Goal: Entertainment & Leisure: Consume media (video, audio)

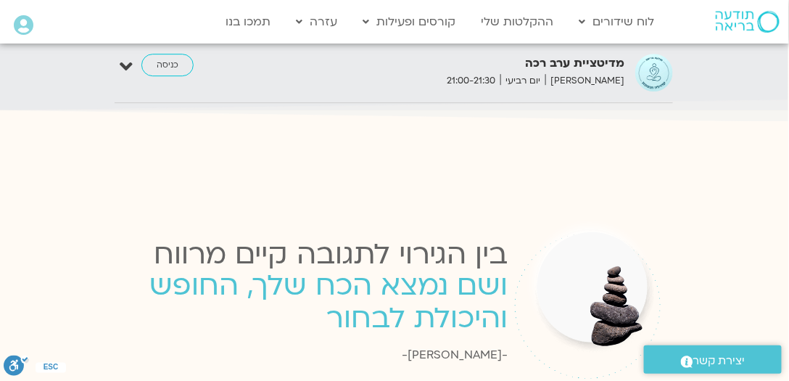
scroll to position [2541, 0]
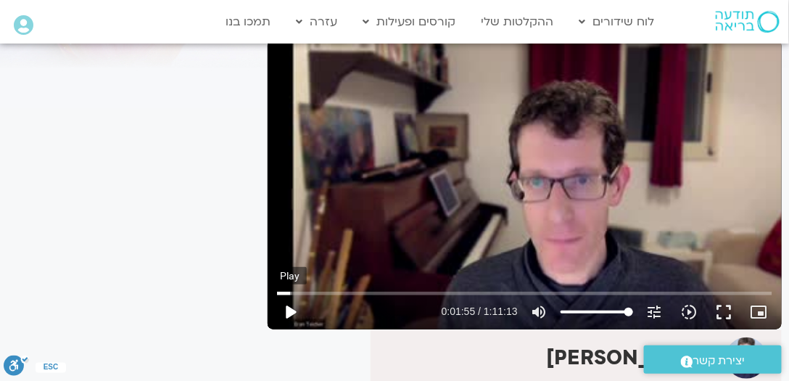
click at [290, 310] on button "play_arrow" at bounding box center [290, 311] width 35 height 35
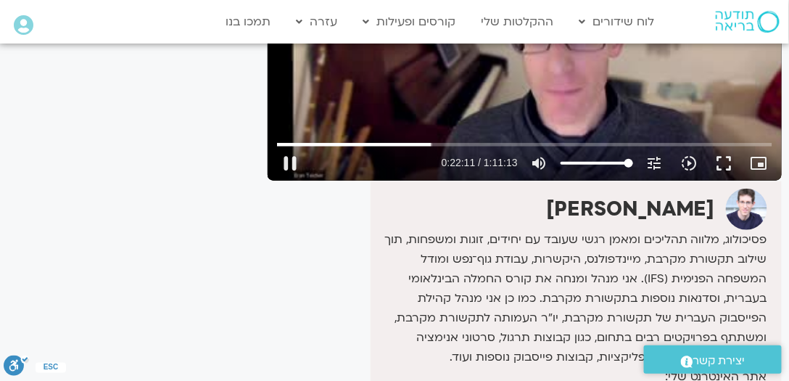
scroll to position [268, 0]
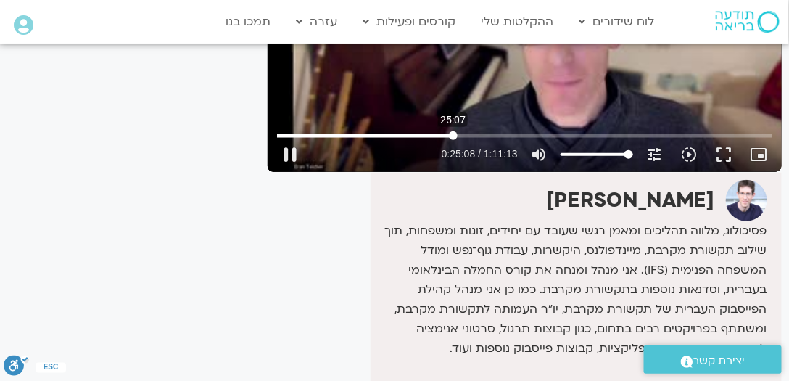
click at [453, 134] on input "Seek" at bounding box center [524, 135] width 495 height 9
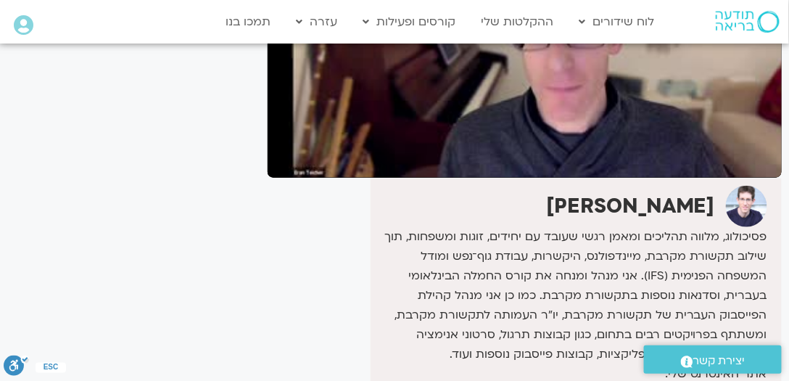
scroll to position [157, 0]
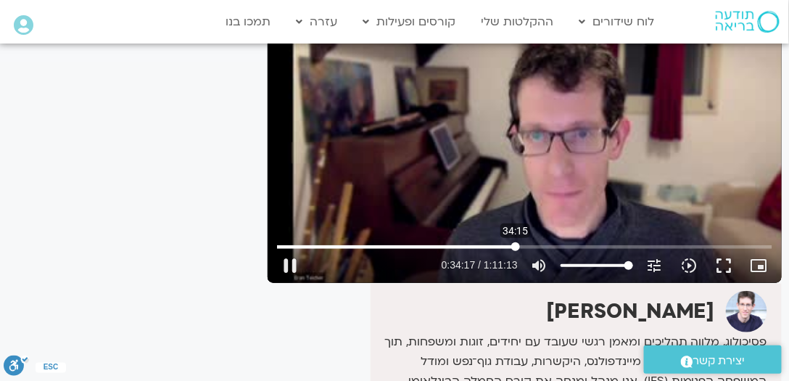
click at [516, 246] on input "Seek" at bounding box center [524, 246] width 495 height 9
click at [578, 246] on input "Seek" at bounding box center [524, 246] width 495 height 9
click at [639, 263] on button "tune Resolution Auto 263p" at bounding box center [654, 265] width 35 height 35
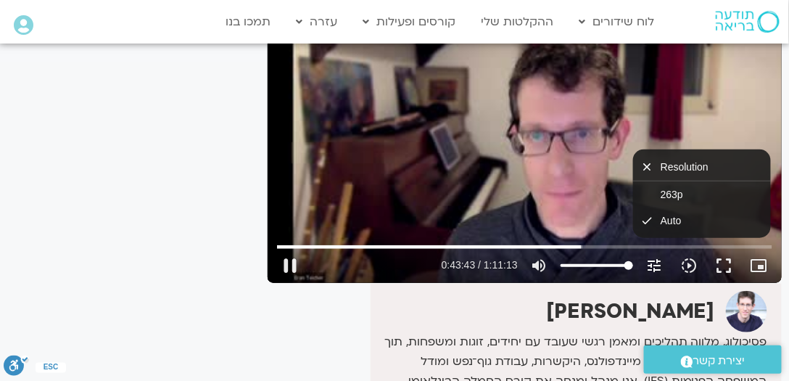
click at [642, 261] on button "tune Resolution Auto 263p" at bounding box center [654, 265] width 35 height 35
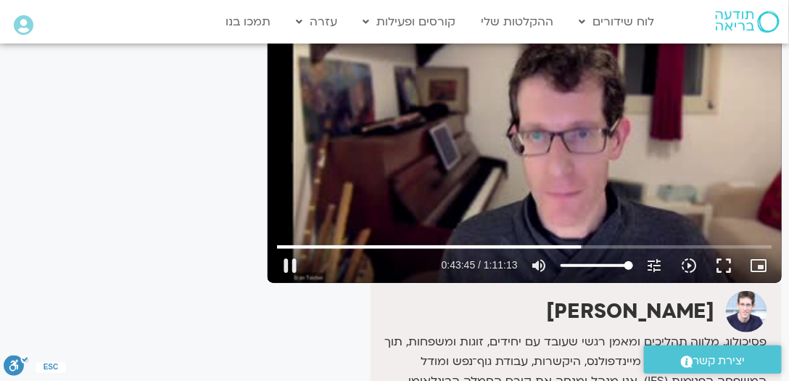
drag, startPoint x: 632, startPoint y: 262, endPoint x: 647, endPoint y: 262, distance: 14.5
click at [633, 262] on input "Volume" at bounding box center [596, 265] width 73 height 9
click at [616, 244] on input "Seek" at bounding box center [524, 246] width 495 height 9
click at [638, 245] on input "Seek" at bounding box center [524, 246] width 495 height 9
type input "3175.983987"
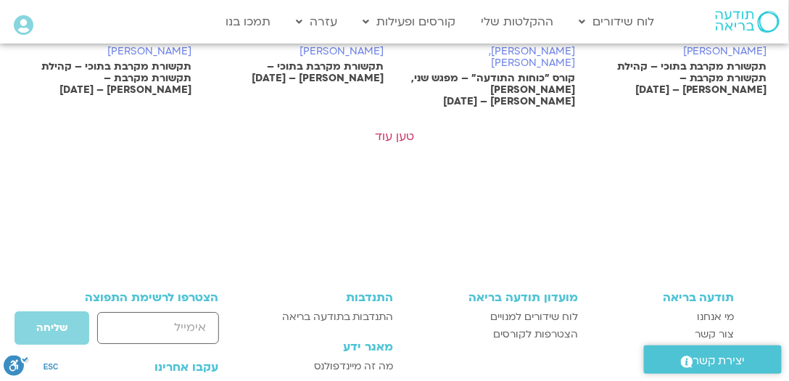
scroll to position [1125, 0]
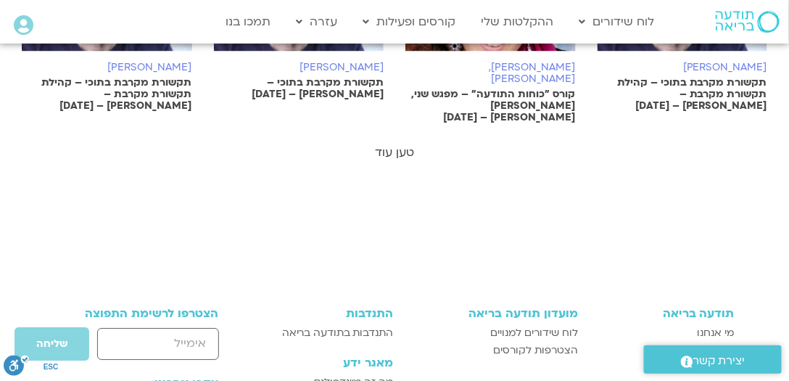
click at [402, 144] on link "טען עוד" at bounding box center [394, 152] width 39 height 16
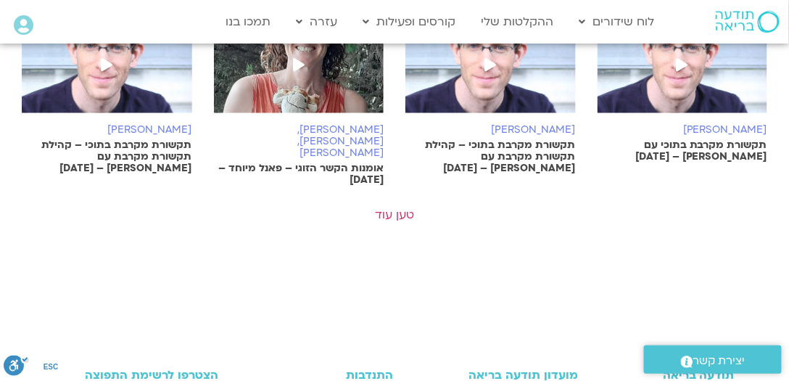
scroll to position [1677, 0]
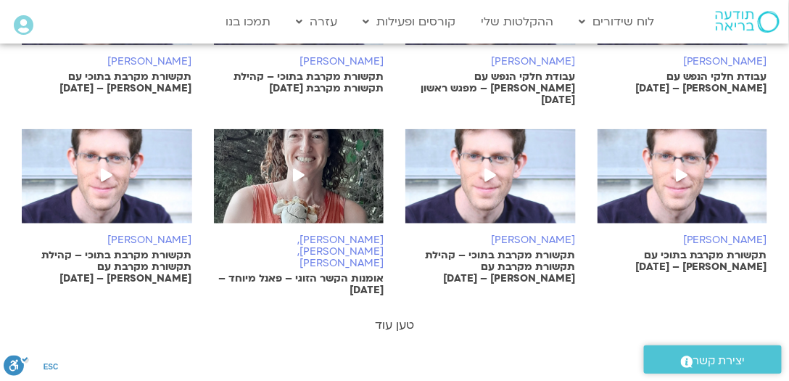
click at [402, 317] on link "טען עוד" at bounding box center [394, 325] width 39 height 16
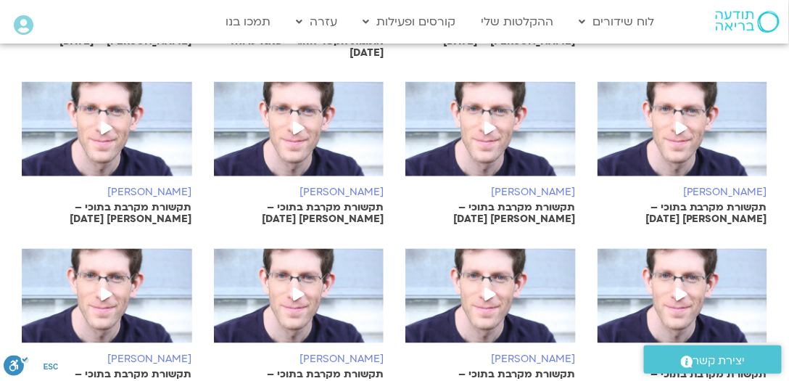
scroll to position [1897, 0]
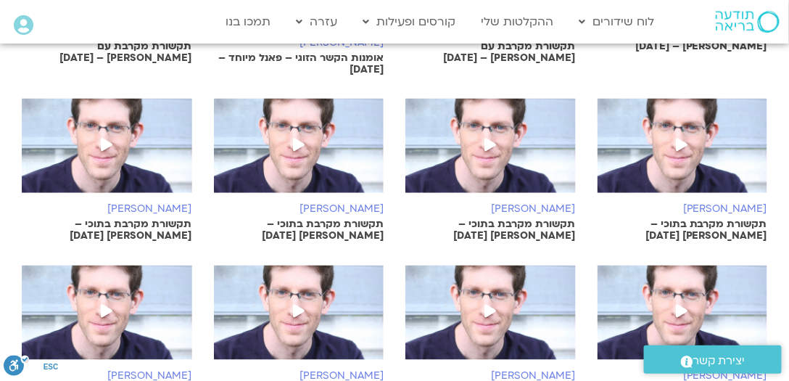
click at [323, 219] on p "תקשורת מקרבת בתוכי – [PERSON_NAME] [DATE]" at bounding box center [299, 230] width 170 height 23
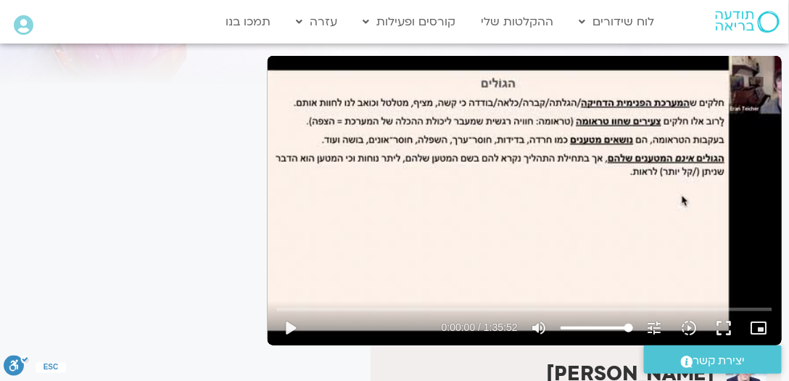
scroll to position [110, 0]
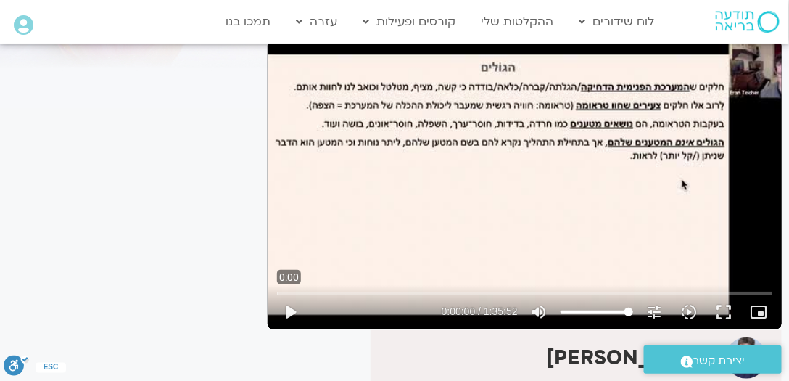
drag, startPoint x: 283, startPoint y: 294, endPoint x: 265, endPoint y: 289, distance: 18.1
click at [277, 290] on input "Seek" at bounding box center [524, 293] width 495 height 9
click at [287, 310] on button "play_arrow" at bounding box center [290, 311] width 35 height 35
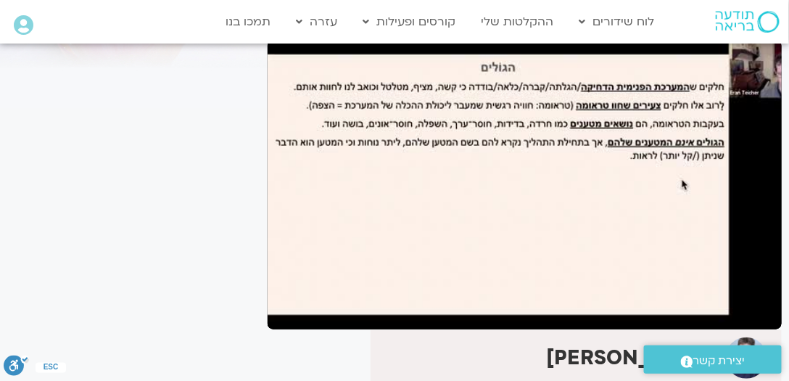
drag, startPoint x: 460, startPoint y: 202, endPoint x: 183, endPoint y: 189, distance: 277.3
click at [183, 189] on div "It seems we can't find what you're looking for. It seems we can't find what you…" at bounding box center [130, 332] width 260 height 719
drag, startPoint x: 355, startPoint y: 227, endPoint x: 436, endPoint y: 247, distance: 84.2
click at [436, 247] on div "Skip Ad 6:23 pause 0:03:43 / 1:35:52 volume_up Mute tune Resolution Auto 395p s…" at bounding box center [525, 184] width 514 height 289
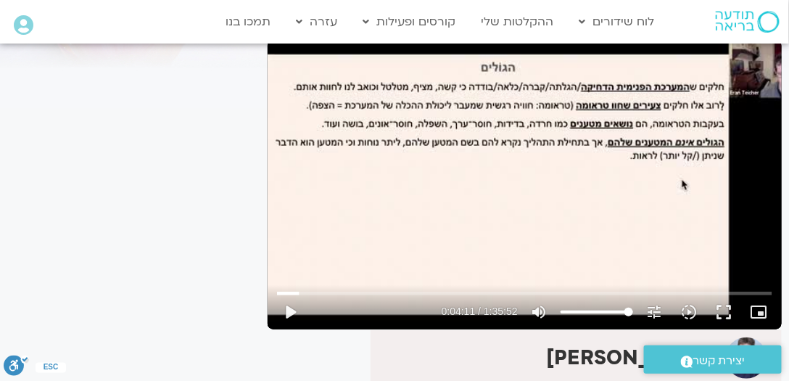
click at [439, 246] on div "Skip Ad 6:23 play_arrow 0:04:11 / 1:35:52 volume_up Mute tune Resolution Auto 3…" at bounding box center [525, 184] width 514 height 289
click at [313, 124] on div "Skip Ad 20:49 pause 0:06:32 / 1:35:52 volume_up Mute tune Resolution Auto 395p …" at bounding box center [525, 184] width 514 height 289
click at [314, 125] on div "Skip Ad 20:49 play_arrow 0:06:32 / 1:35:52 volume_up Mute tune Resolution Auto …" at bounding box center [525, 184] width 514 height 289
drag, startPoint x: 427, startPoint y: 158, endPoint x: 343, endPoint y: 152, distance: 84.4
click at [315, 293] on input "Seek" at bounding box center [524, 293] width 495 height 9
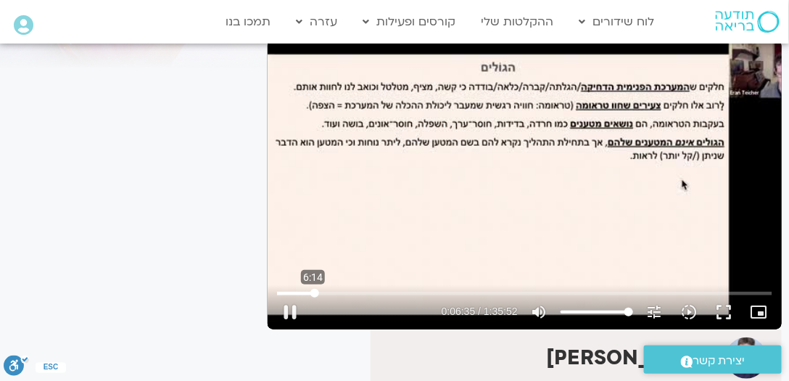
click at [313, 293] on input "Seek" at bounding box center [524, 293] width 495 height 9
click at [310, 289] on input "Seek" at bounding box center [524, 293] width 495 height 9
click at [309, 286] on div "Skip Ad 5:40 pause 0:05:46 / 1:35:52 volume_up Mute tune Resolution Auto 395p s…" at bounding box center [525, 305] width 504 height 47
click at [303, 286] on div "Skip Ad 5:40 pause 0:05:46 / 1:35:52 volume_up Mute tune Resolution Auto 395p s…" at bounding box center [525, 305] width 504 height 47
click at [302, 291] on input "Seek" at bounding box center [524, 293] width 495 height 9
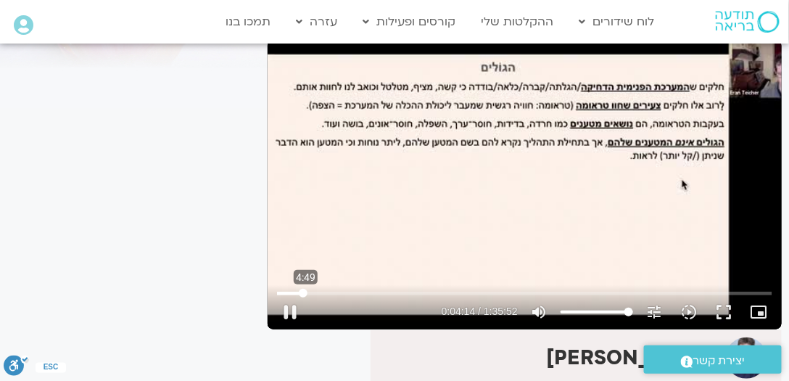
click at [306, 292] on input "Seek" at bounding box center [524, 293] width 495 height 9
click at [308, 291] on input "Seek" at bounding box center [524, 293] width 495 height 9
click at [302, 291] on input "Seek" at bounding box center [524, 293] width 495 height 9
drag, startPoint x: 301, startPoint y: 292, endPoint x: 316, endPoint y: 297, distance: 16.0
click at [316, 297] on input "Seek" at bounding box center [524, 293] width 495 height 9
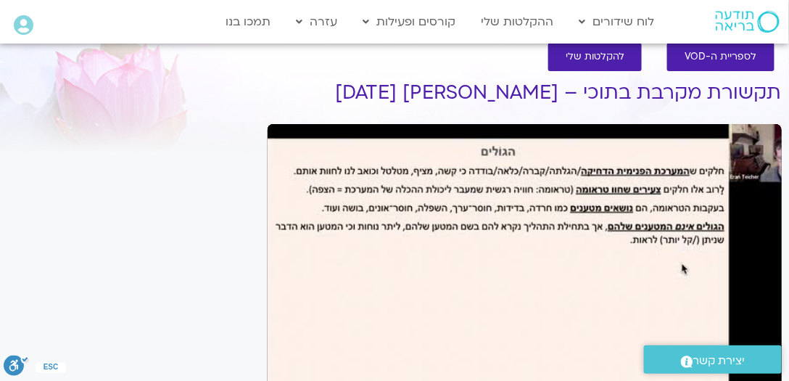
scroll to position [0, 0]
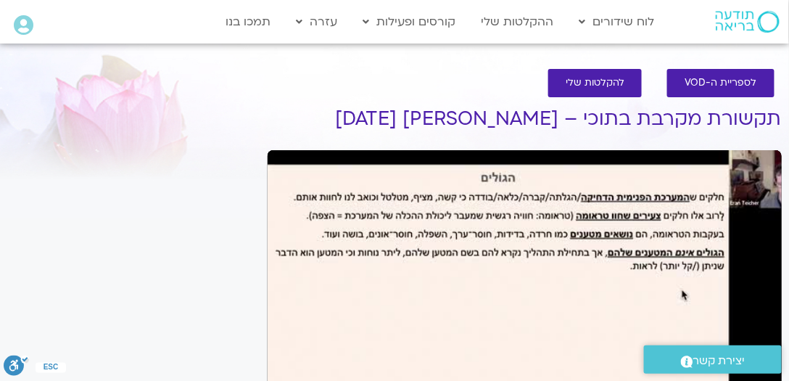
click at [364, 307] on div "Skip Ad 41:57 pause 0:10:46 / 1:35:52 volume_up Mute tune Resolution Auto 395p …" at bounding box center [525, 294] width 514 height 289
click at [687, 152] on div "Skip Ad 41:57 play_arrow 0:10:46 / 1:35:52 volume_up Mute tune Resolution Auto …" at bounding box center [525, 294] width 514 height 289
drag, startPoint x: 689, startPoint y: 150, endPoint x: 36, endPoint y: 38, distance: 662.0
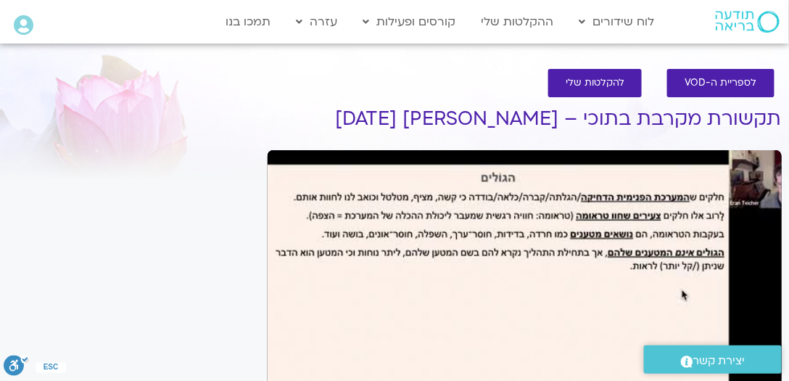
click at [36, 39] on div "Main Menu אזור אישי הזמנות התנתקות פרטי המורה הוספת אירוע" at bounding box center [71, 26] width 129 height 37
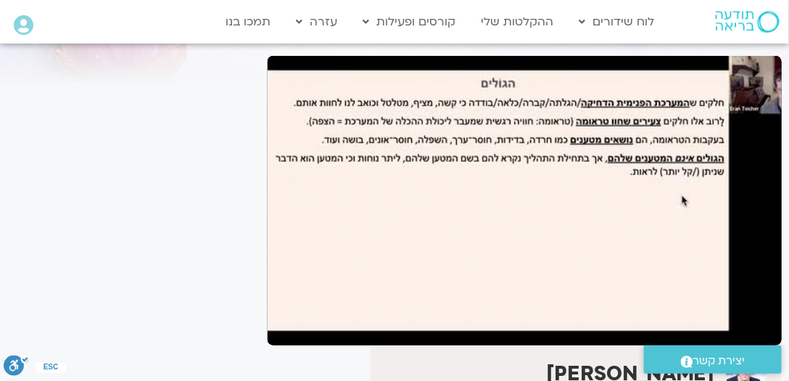
scroll to position [110, 0]
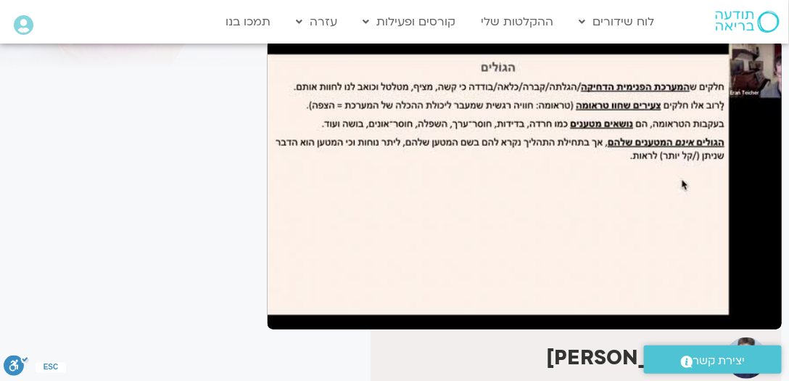
drag, startPoint x: 458, startPoint y: 208, endPoint x: 72, endPoint y: 186, distance: 387.1
click at [72, 186] on div "It seems we can't find what you're looking for. It seems we can't find what you…" at bounding box center [130, 332] width 260 height 719
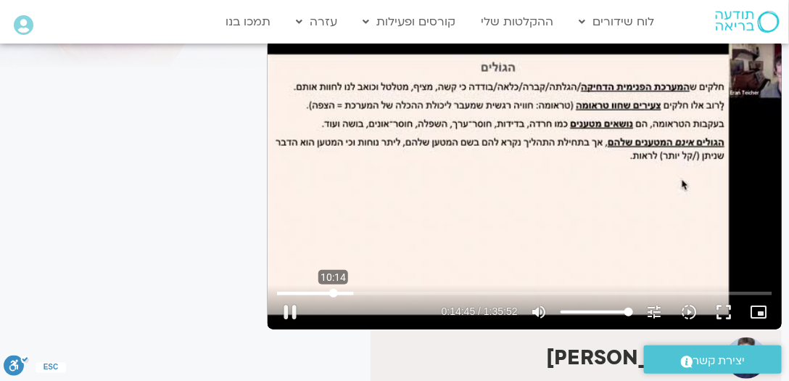
click at [334, 293] on input "Seek" at bounding box center [524, 293] width 495 height 9
click at [313, 290] on input "Seek" at bounding box center [524, 293] width 495 height 9
click at [300, 291] on input "Seek" at bounding box center [524, 293] width 495 height 9
click at [305, 291] on input "Seek" at bounding box center [524, 293] width 495 height 9
click at [289, 307] on button "pause" at bounding box center [290, 311] width 35 height 35
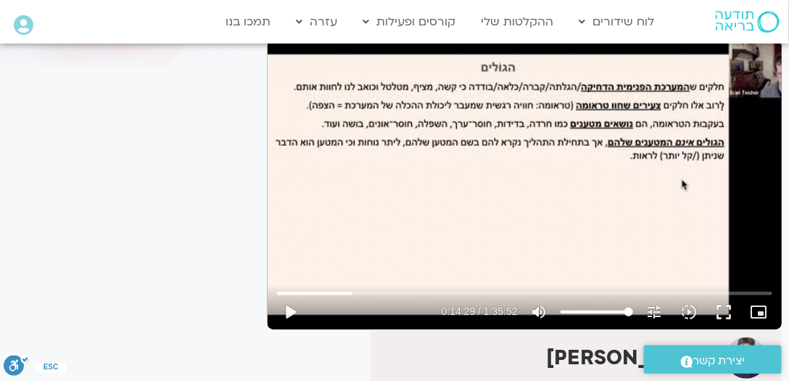
click at [337, 234] on div "Skip Ad 20:40 play_arrow 0:14:29 / 1:35:52 volume_up Mute tune Resolution Auto …" at bounding box center [525, 184] width 514 height 289
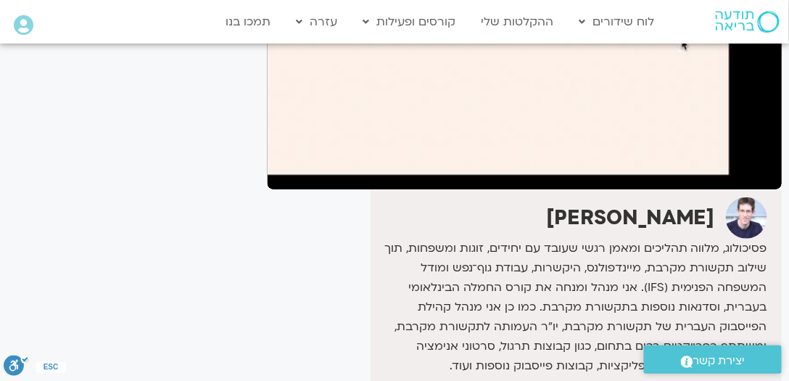
scroll to position [162, 0]
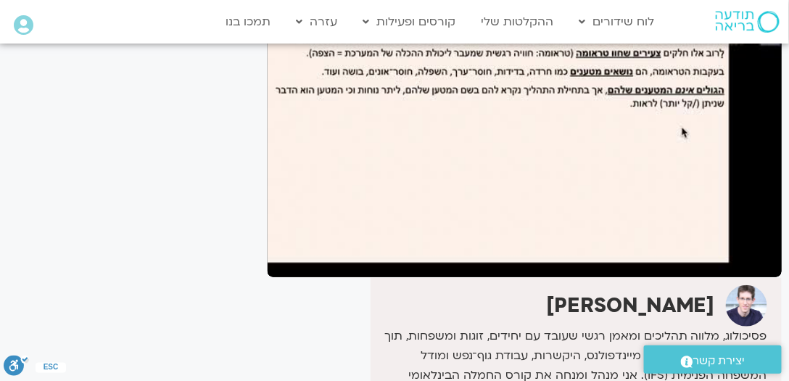
drag, startPoint x: 723, startPoint y: 144, endPoint x: 725, endPoint y: 128, distance: 15.4
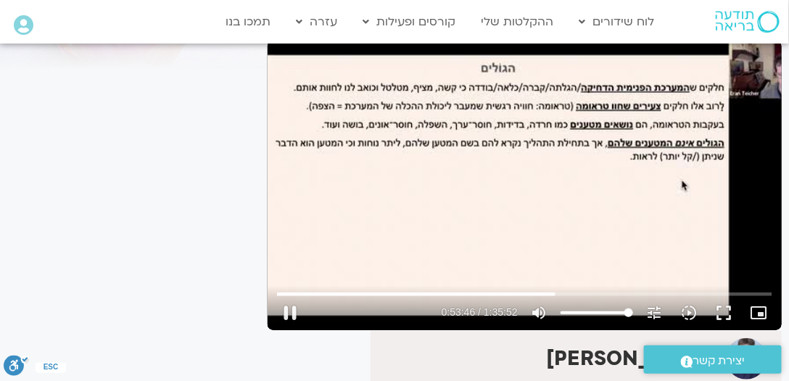
scroll to position [110, 0]
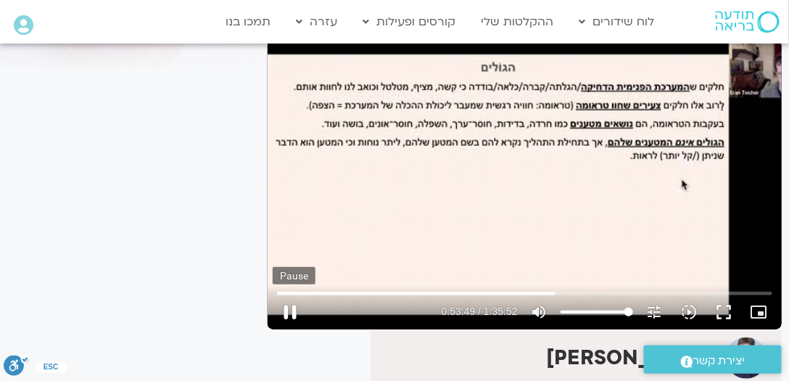
click at [291, 307] on button "pause" at bounding box center [290, 311] width 35 height 35
click at [294, 308] on button "play_arrow" at bounding box center [290, 311] width 35 height 35
click at [288, 306] on button "pause" at bounding box center [290, 311] width 35 height 35
type input "3772.903876"
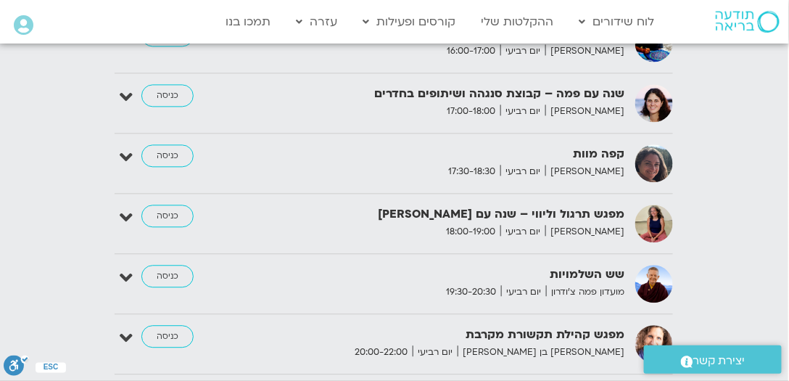
scroll to position [1878, 0]
